Goal: Transaction & Acquisition: Purchase product/service

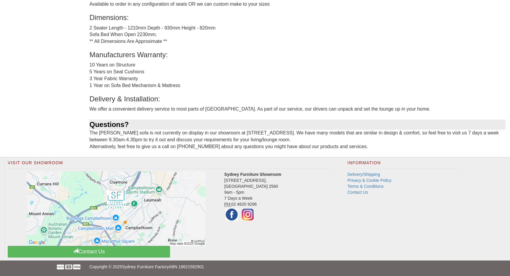
scroll to position [71, 0]
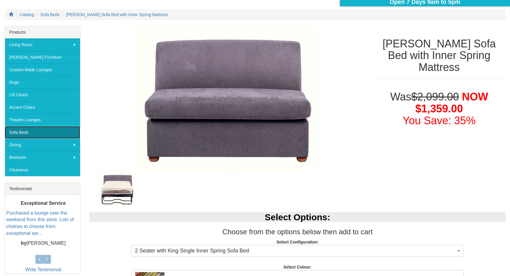
click at [48, 132] on link "Sofa Beds" at bounding box center [42, 132] width 75 height 13
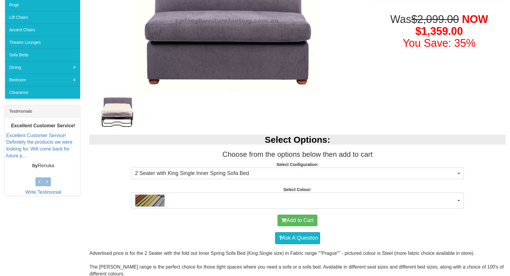
scroll to position [213, 0]
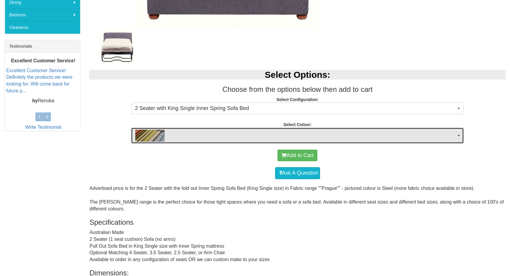
click at [208, 138] on span "button" at bounding box center [295, 136] width 321 height 12
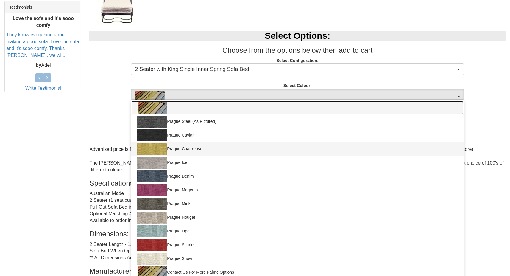
scroll to position [236, 0]
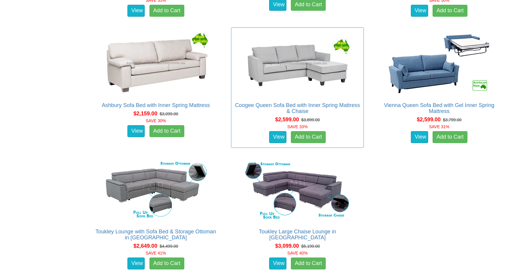
scroll to position [658, 0]
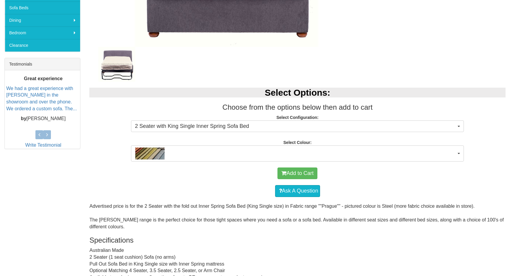
scroll to position [205, 0]
